Goal: Information Seeking & Learning: Find specific fact

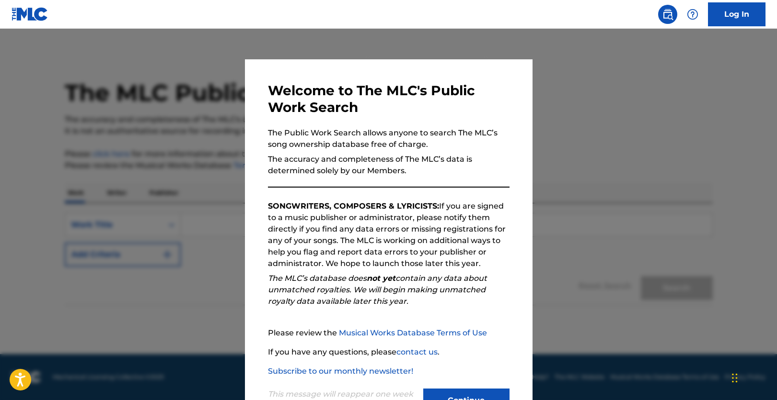
scroll to position [38, 0]
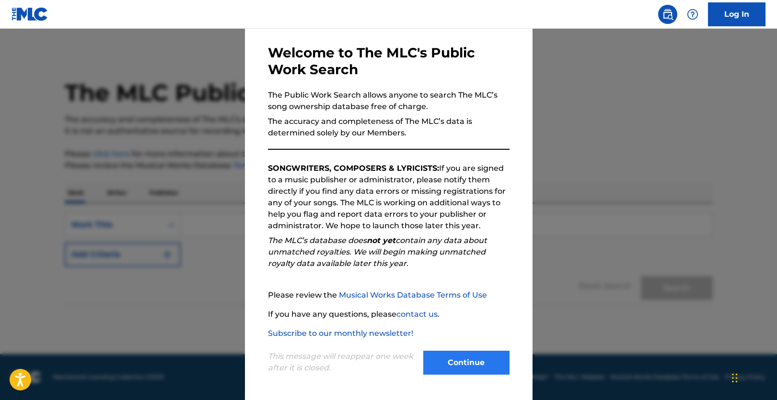
click at [466, 374] on div "Continue" at bounding box center [466, 364] width 86 height 26
click at [474, 367] on button "Continue" at bounding box center [466, 363] width 86 height 24
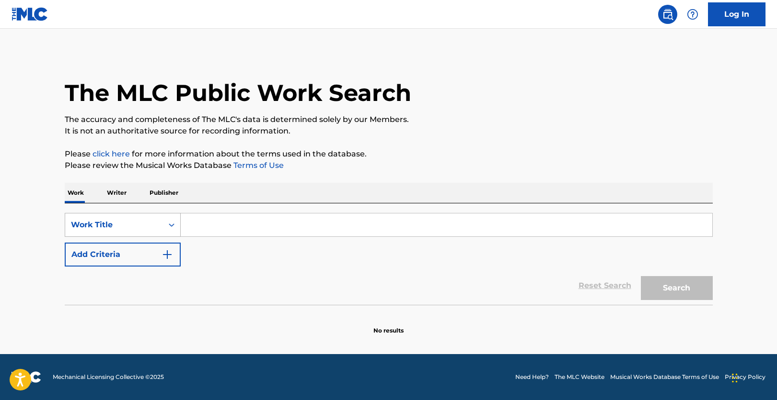
click at [137, 222] on div "Work Title" at bounding box center [114, 224] width 86 height 11
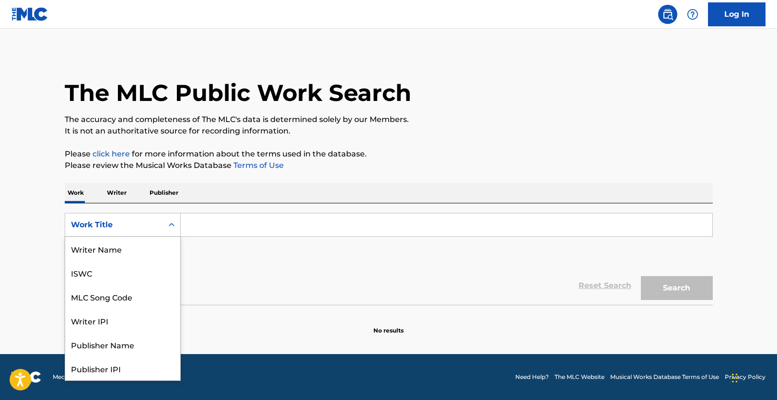
scroll to position [48, 0]
click at [134, 252] on div "MLC Song Code" at bounding box center [122, 249] width 115 height 24
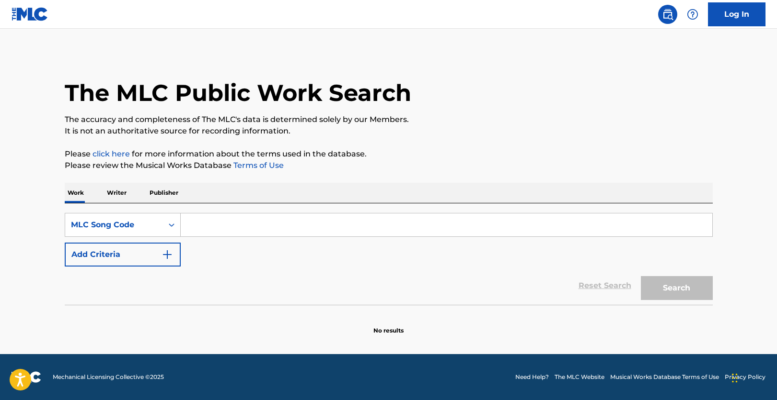
click at [296, 225] on input "Search Form" at bounding box center [446, 225] width 531 height 23
paste input "A32637"
type input "A32637"
click at [695, 283] on button "Search" at bounding box center [676, 288] width 72 height 24
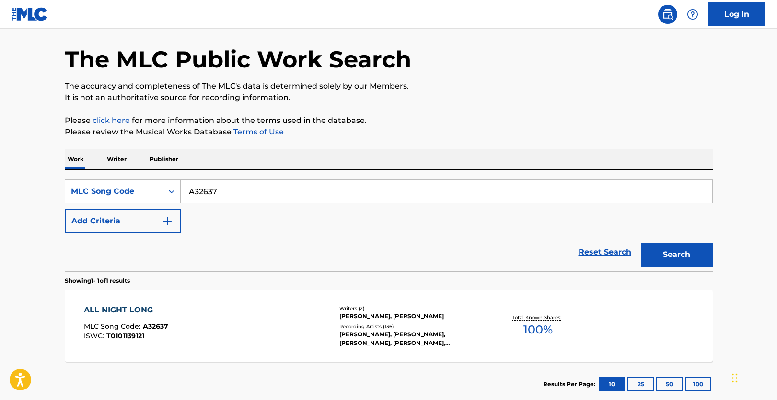
scroll to position [91, 0]
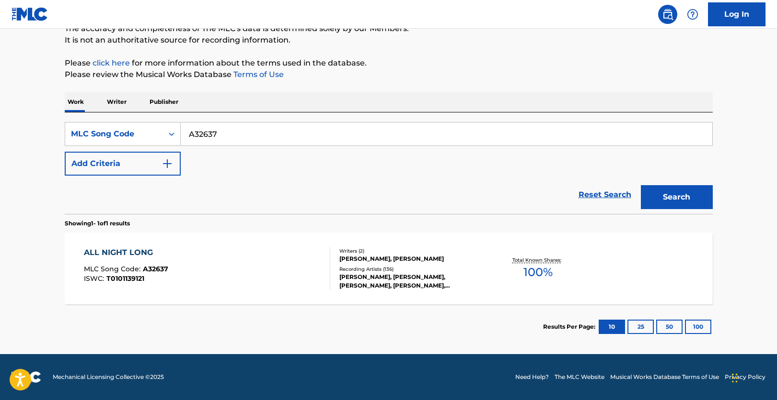
click at [220, 278] on div "ALL NIGHT LONG MLC Song Code : A32637 ISWC : T0101139121" at bounding box center [207, 268] width 246 height 43
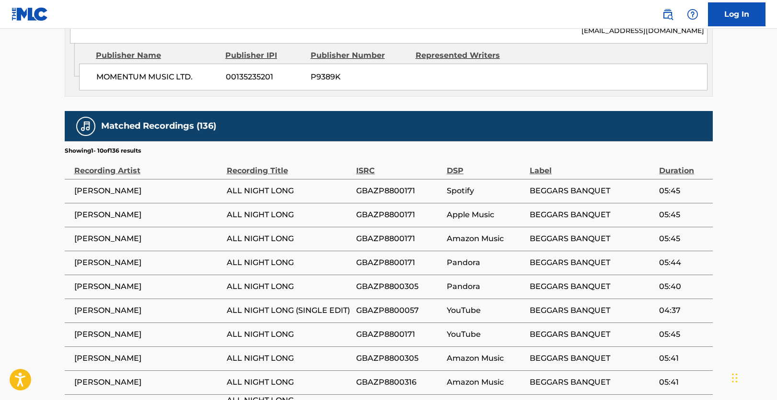
scroll to position [683, 0]
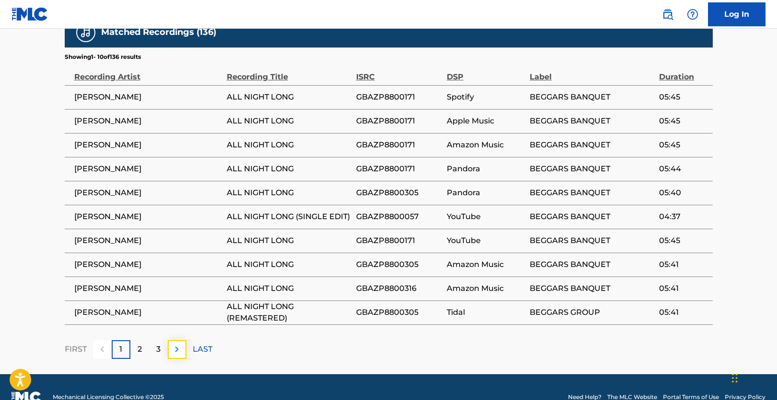
click at [182, 344] on img at bounding box center [176, 349] width 11 height 11
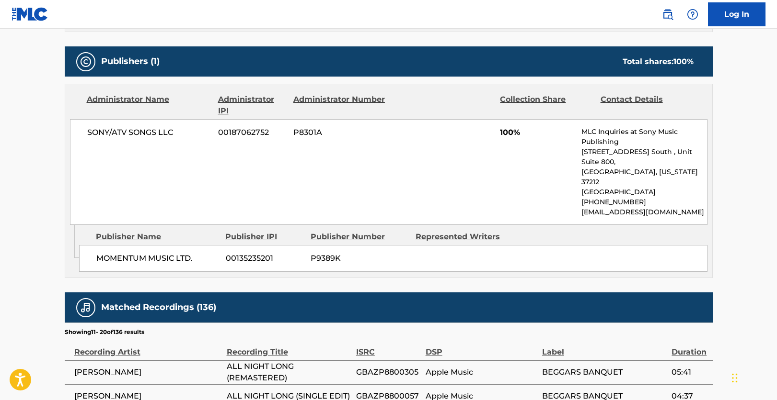
scroll to position [287, 0]
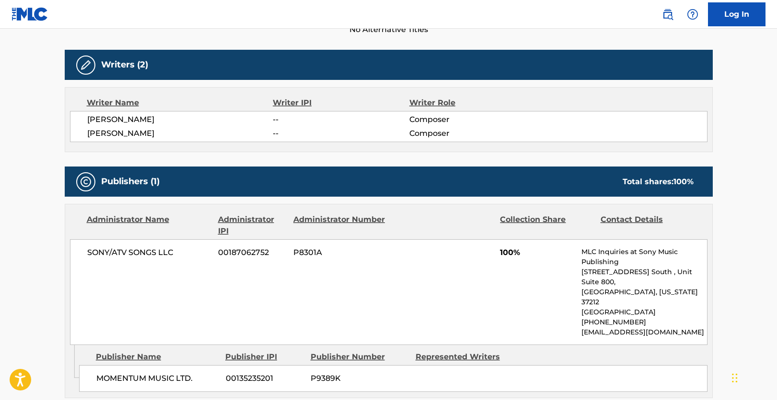
click at [760, 224] on main "< Back to public search results Copy work link ALL NIGHT LONG Work Detail Membe…" at bounding box center [388, 255] width 777 height 1029
